Goal: Information Seeking & Learning: Learn about a topic

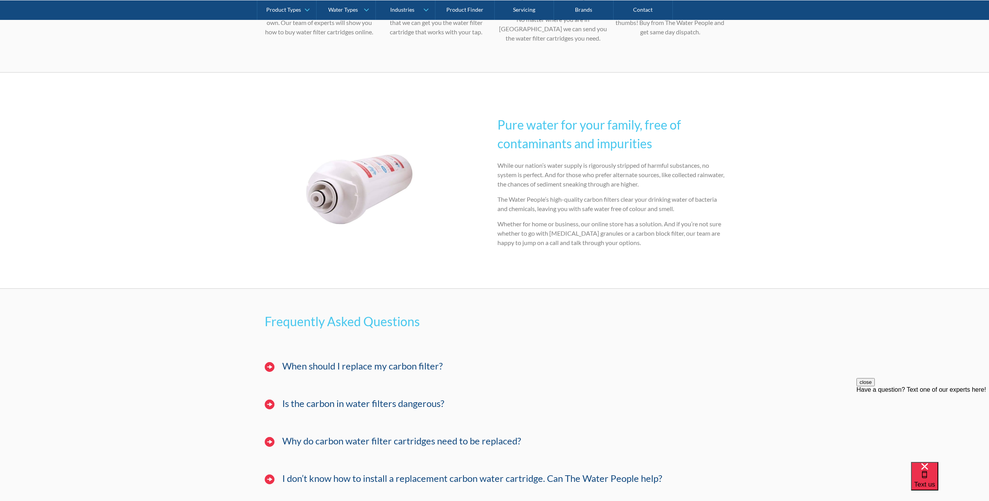
scroll to position [624, 0]
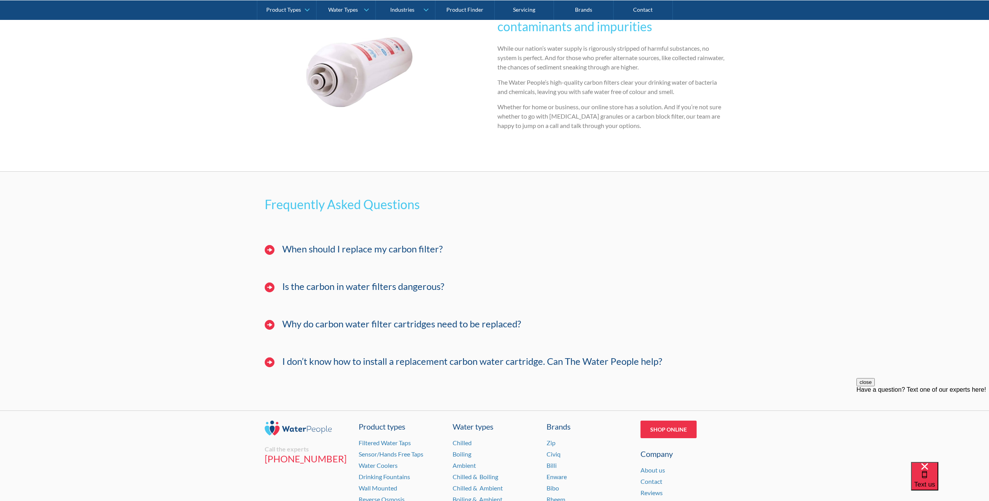
click at [293, 255] on h3 "When should I replace my carbon filter?" at bounding box center [362, 248] width 161 height 11
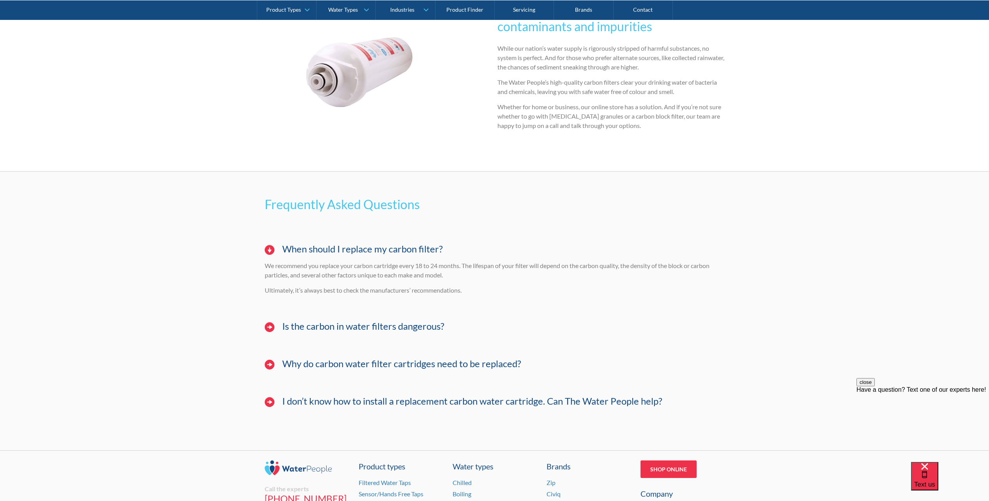
click at [343, 331] on h3 "Is the carbon in water filters dangerous?" at bounding box center [363, 325] width 162 height 11
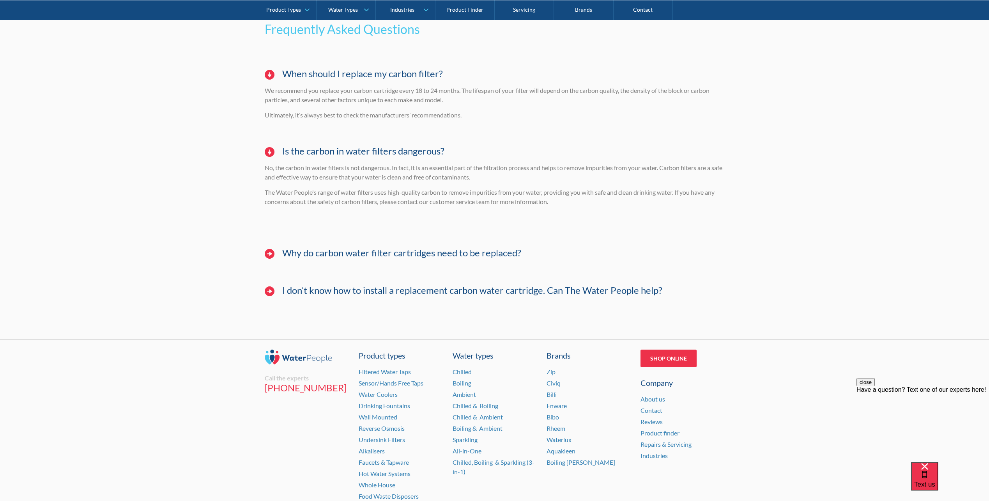
scroll to position [819, 0]
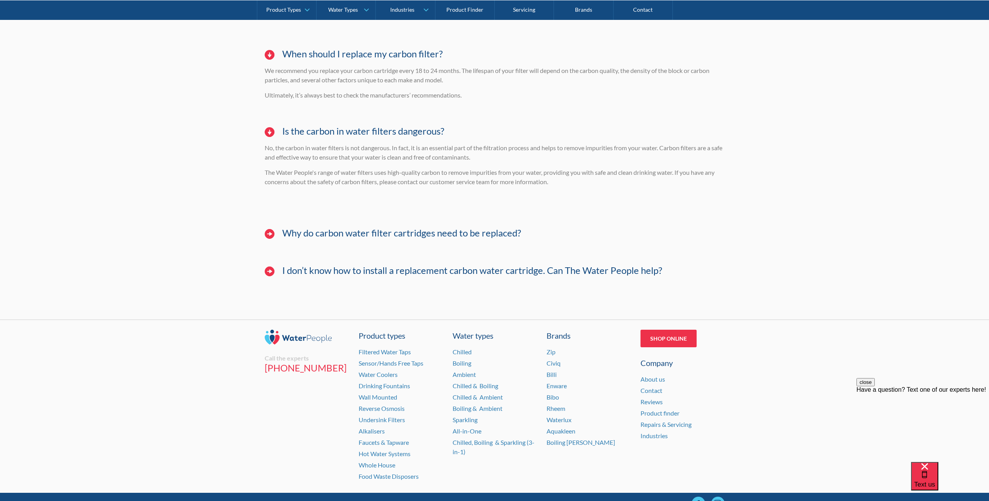
click at [382, 237] on h3 "Why do carbon water filter cartridges need to be replaced?" at bounding box center [401, 232] width 239 height 11
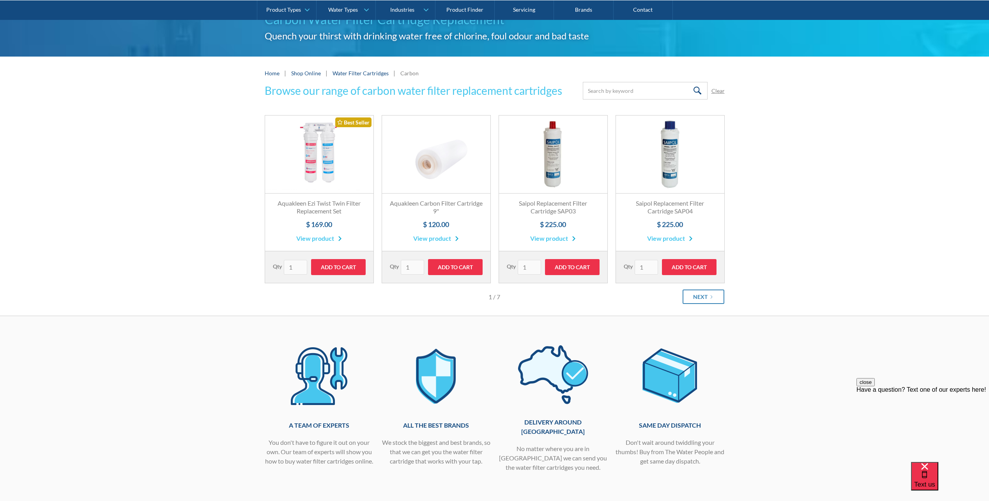
scroll to position [39, 0]
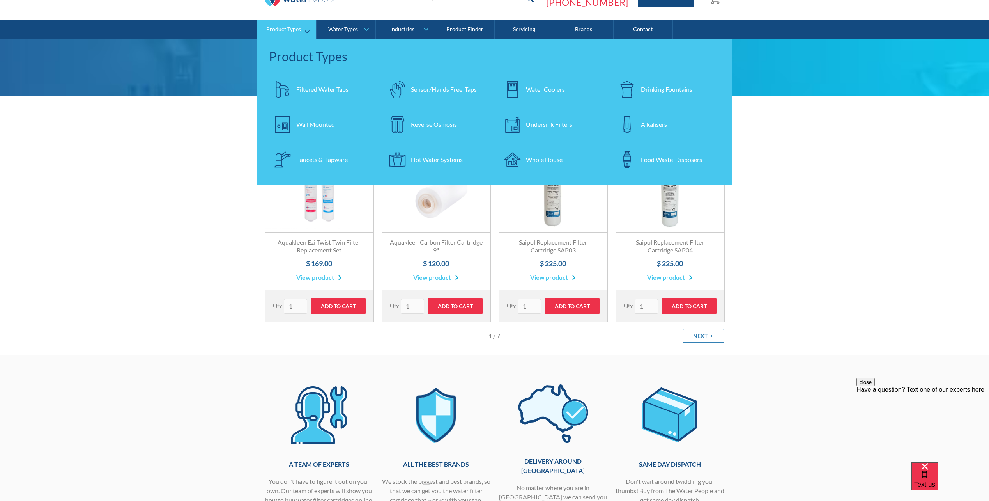
click at [565, 126] on div "Undersink Filters" at bounding box center [549, 124] width 46 height 9
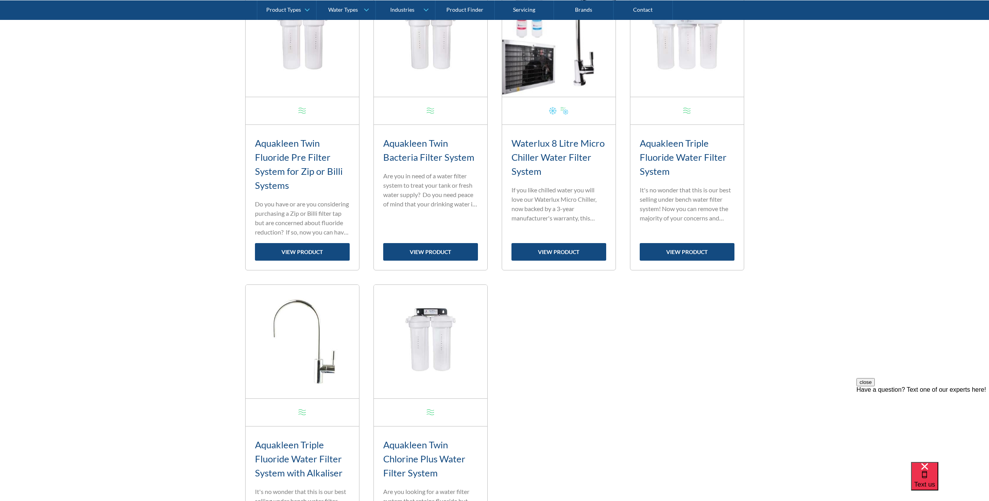
scroll to position [820, 0]
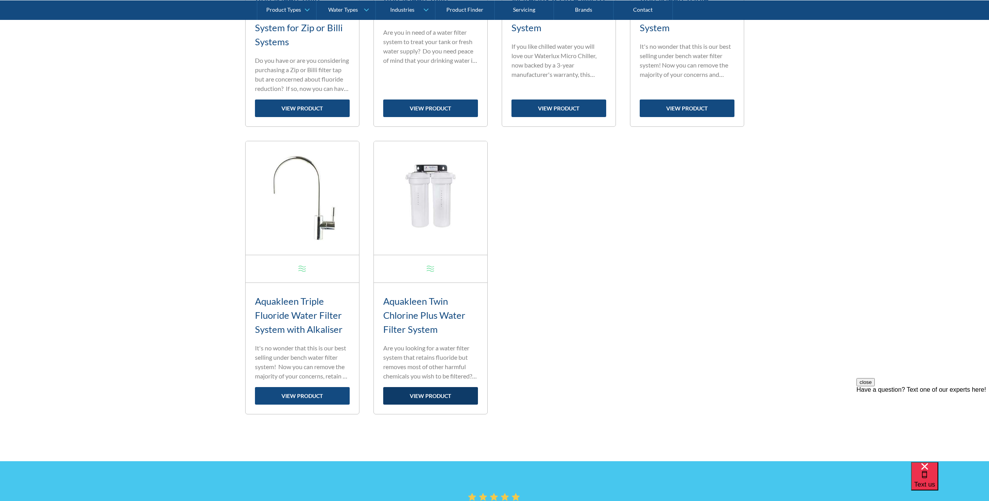
click at [409, 394] on link "view product" at bounding box center [430, 396] width 95 height 18
